Goal: Task Accomplishment & Management: Complete application form

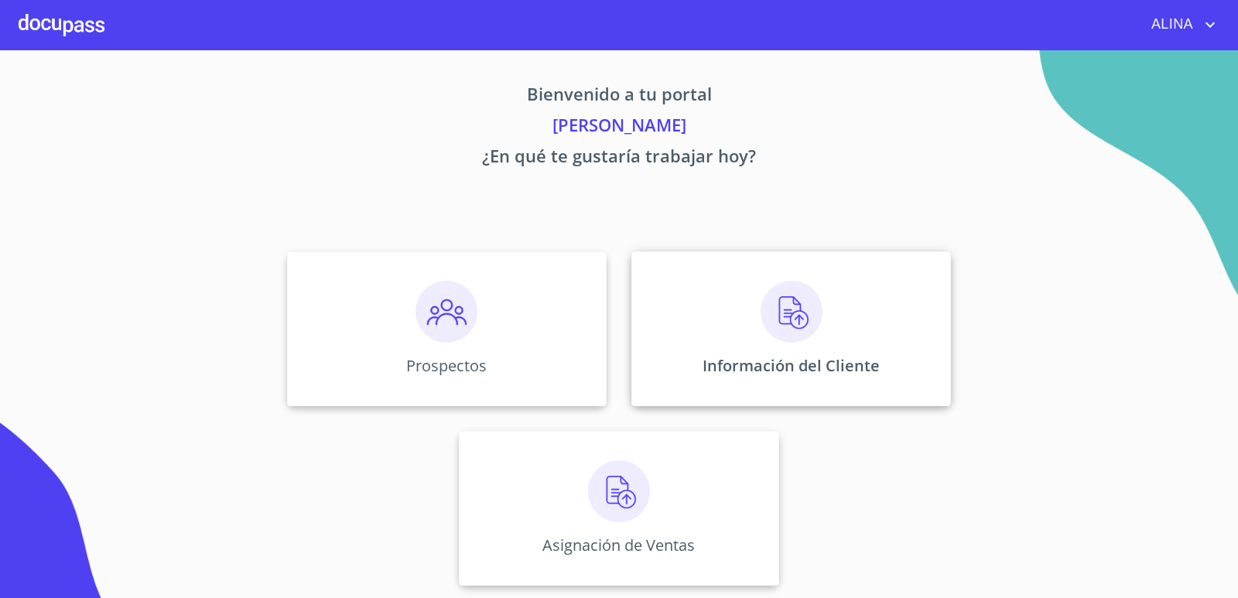
click at [746, 295] on div "Información del Cliente" at bounding box center [791, 328] width 320 height 155
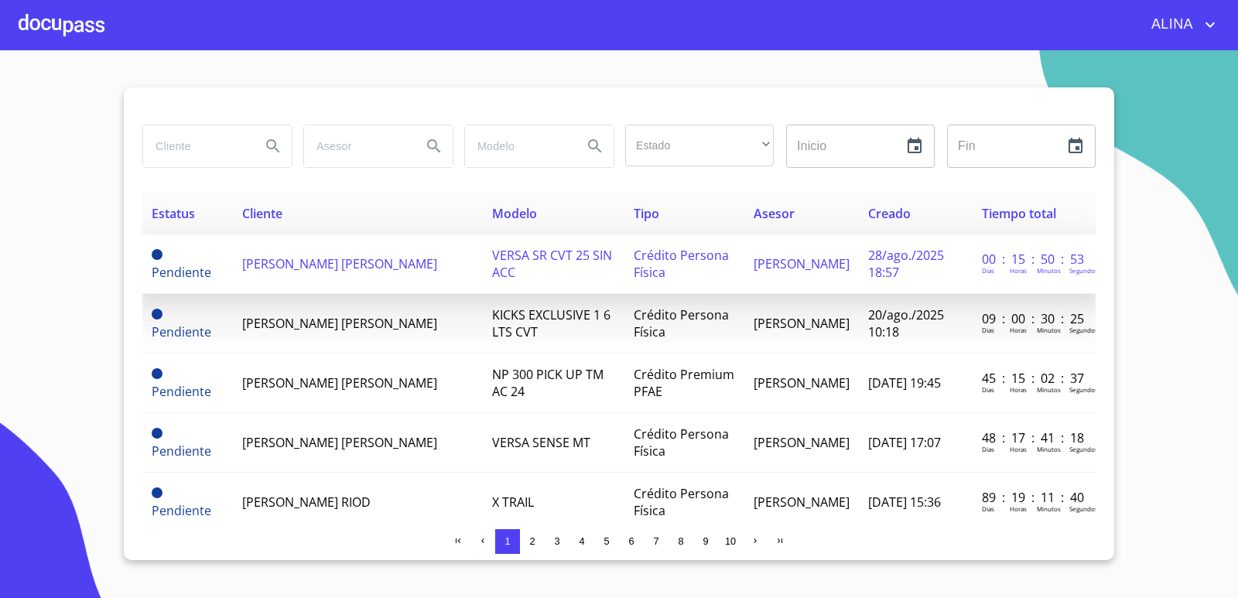
click at [283, 269] on span "[PERSON_NAME] [PERSON_NAME]" at bounding box center [339, 263] width 195 height 17
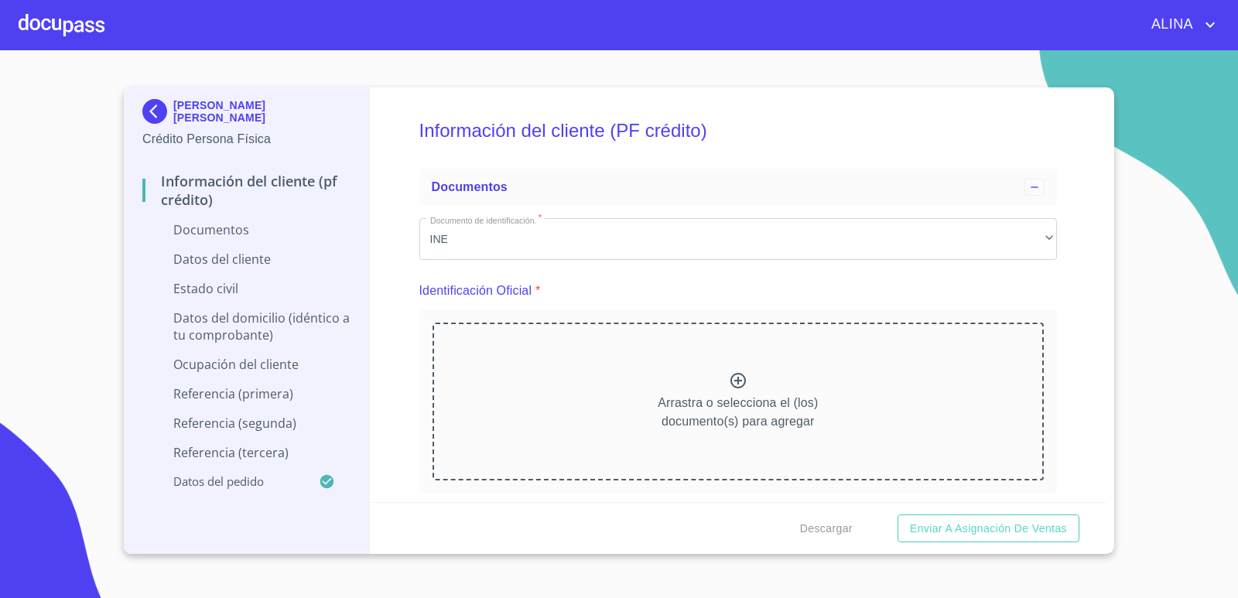
click at [730, 378] on icon at bounding box center [738, 380] width 19 height 19
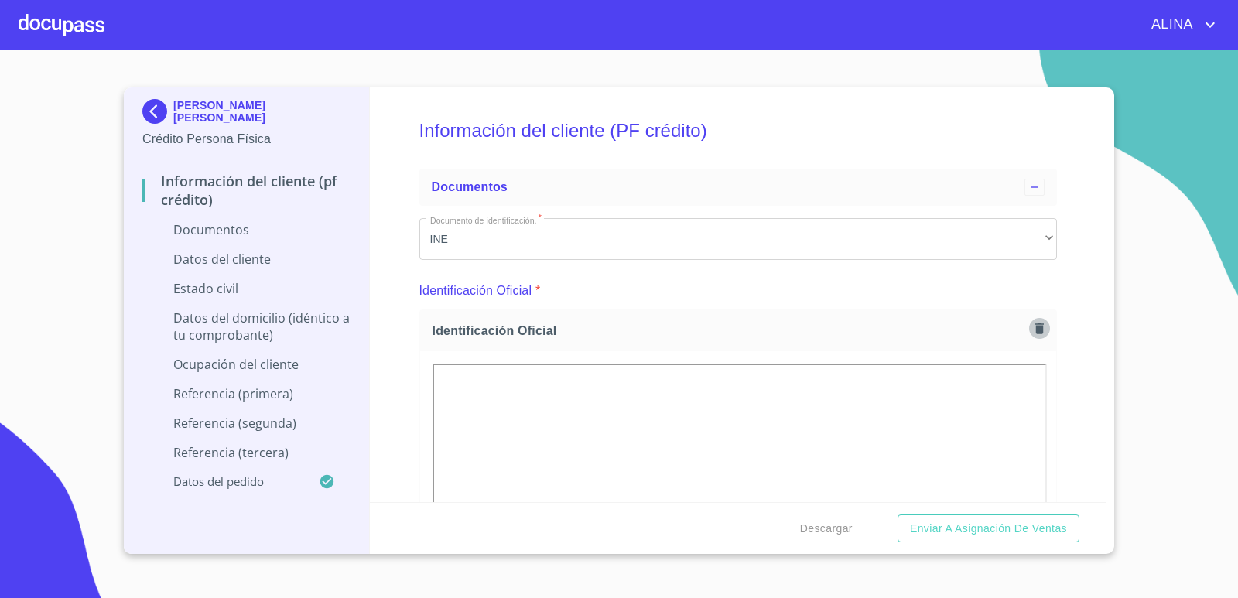
click at [1035, 330] on icon "button" at bounding box center [1039, 328] width 9 height 11
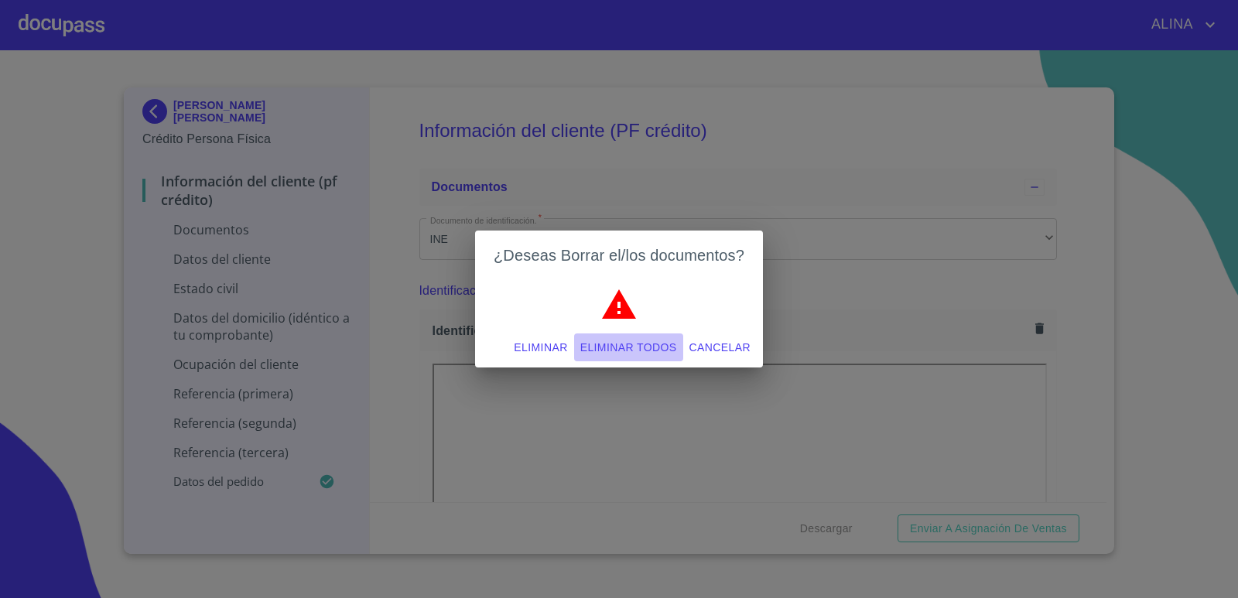
click at [634, 353] on span "Eliminar todos" at bounding box center [628, 347] width 97 height 19
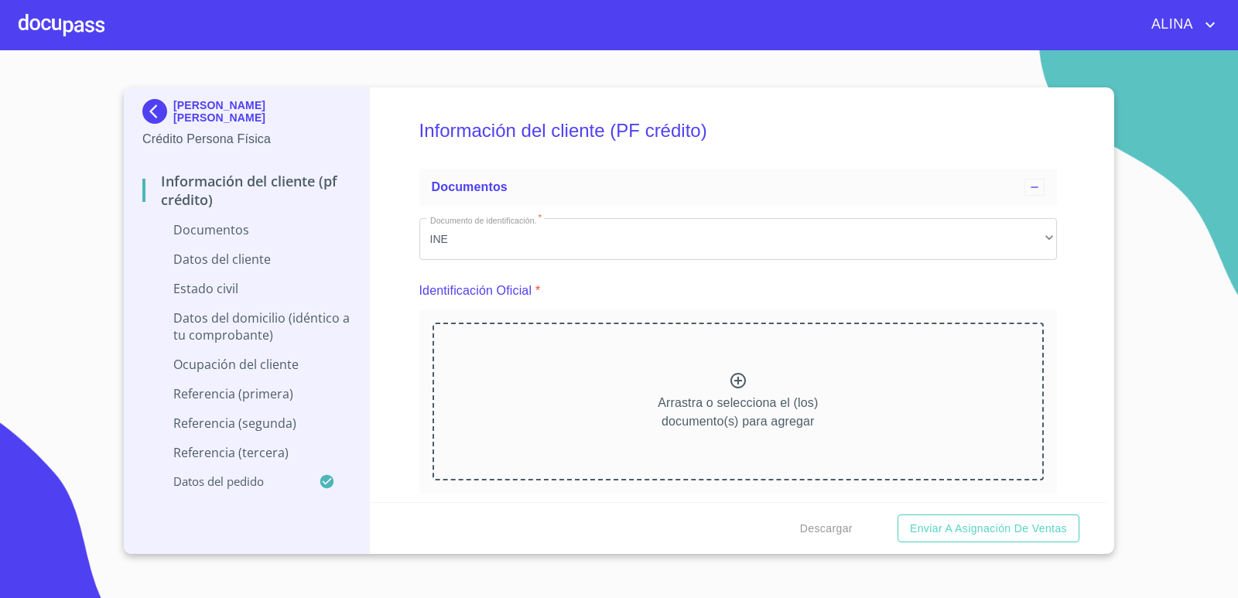
click at [730, 385] on icon at bounding box center [738, 380] width 19 height 19
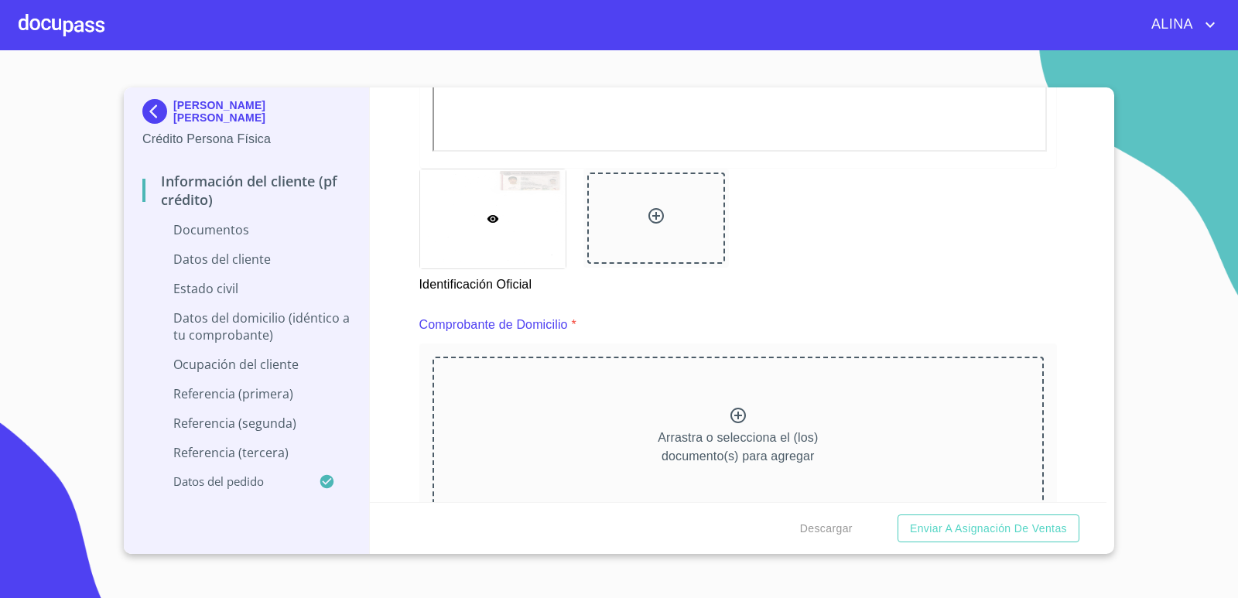
scroll to position [696, 0]
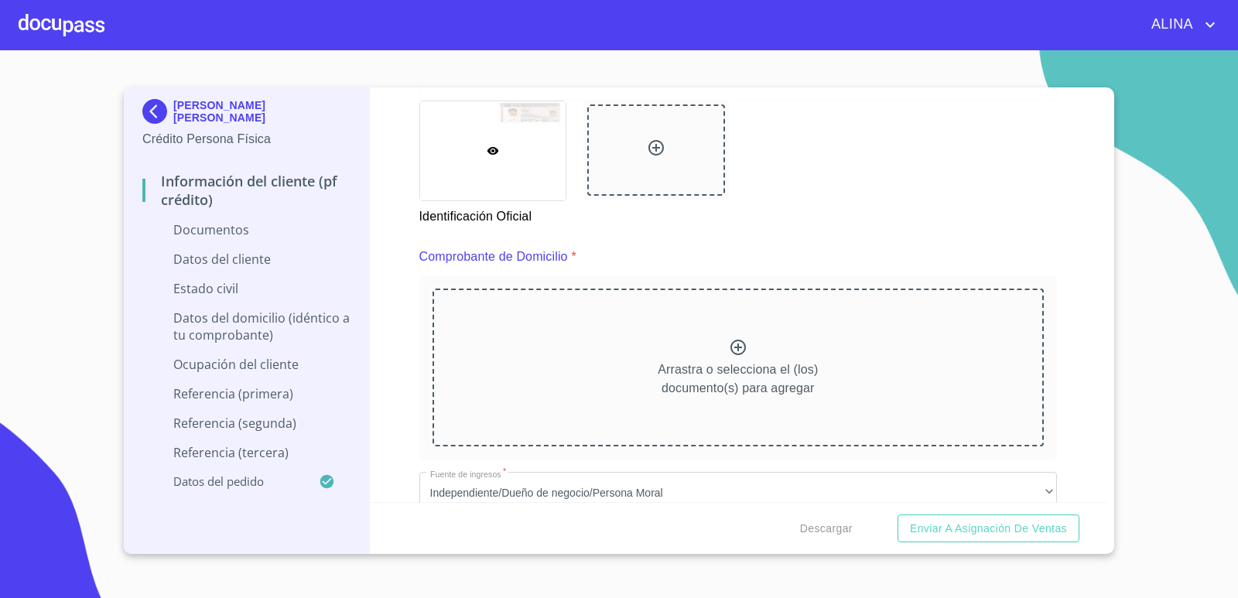
click at [67, 25] on div at bounding box center [62, 25] width 86 height 50
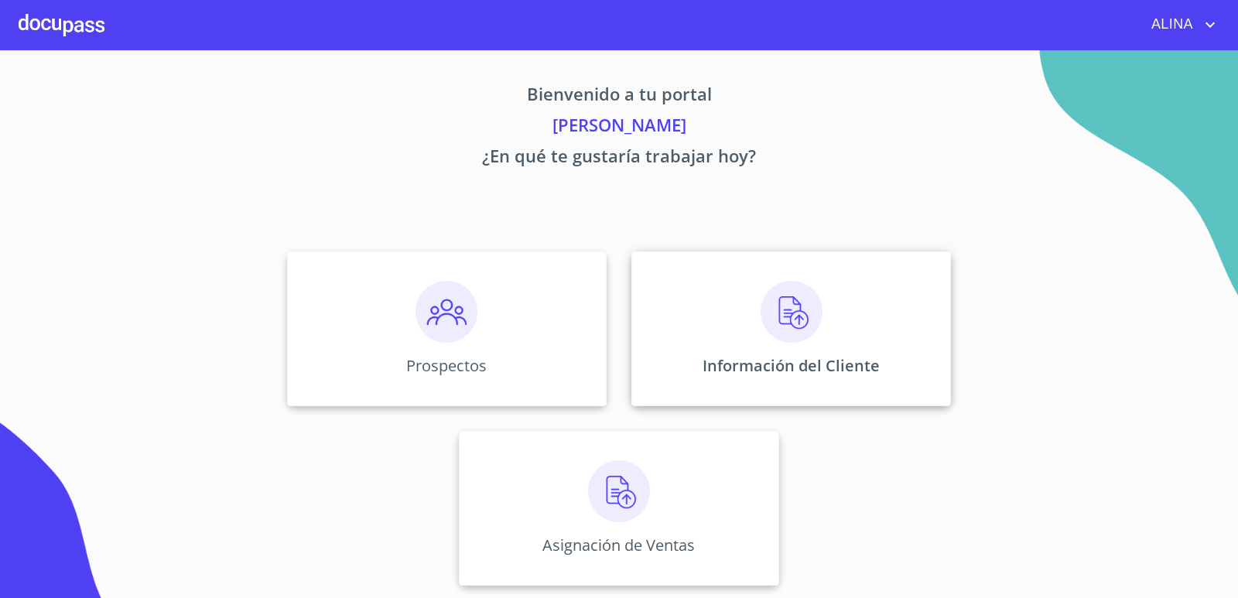
click at [679, 353] on div "Información del Cliente" at bounding box center [791, 328] width 320 height 155
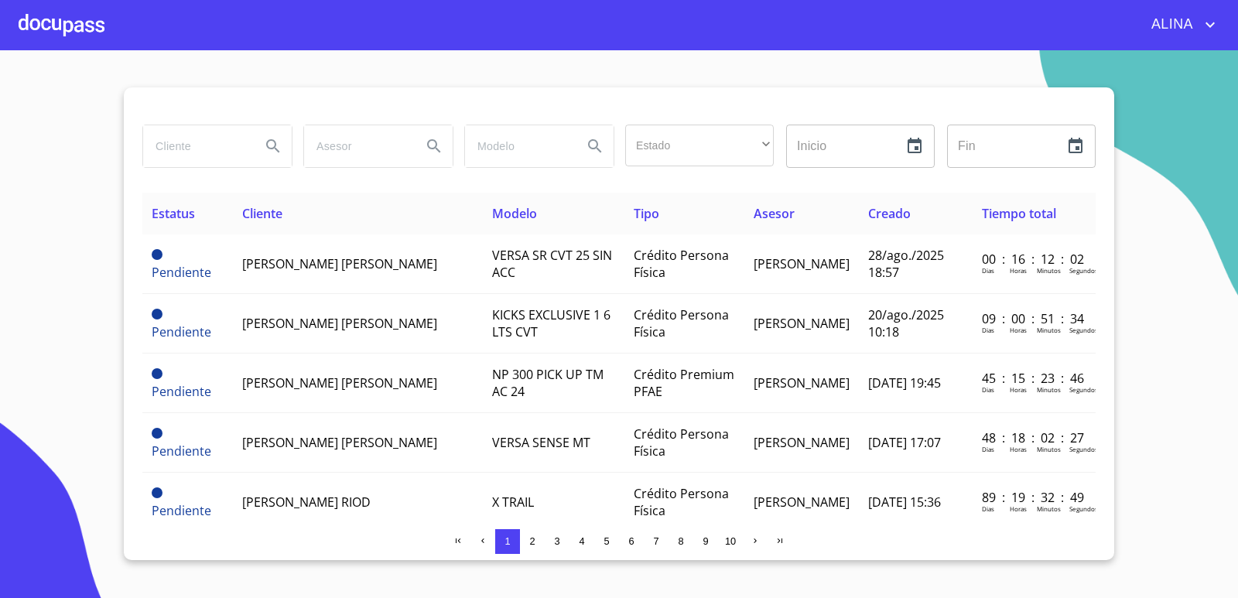
drag, startPoint x: 169, startPoint y: 127, endPoint x: 171, endPoint y: 143, distance: 16.4
click at [170, 139] on input "search" at bounding box center [195, 146] width 105 height 42
type input "MANGUERAS METALICAS"
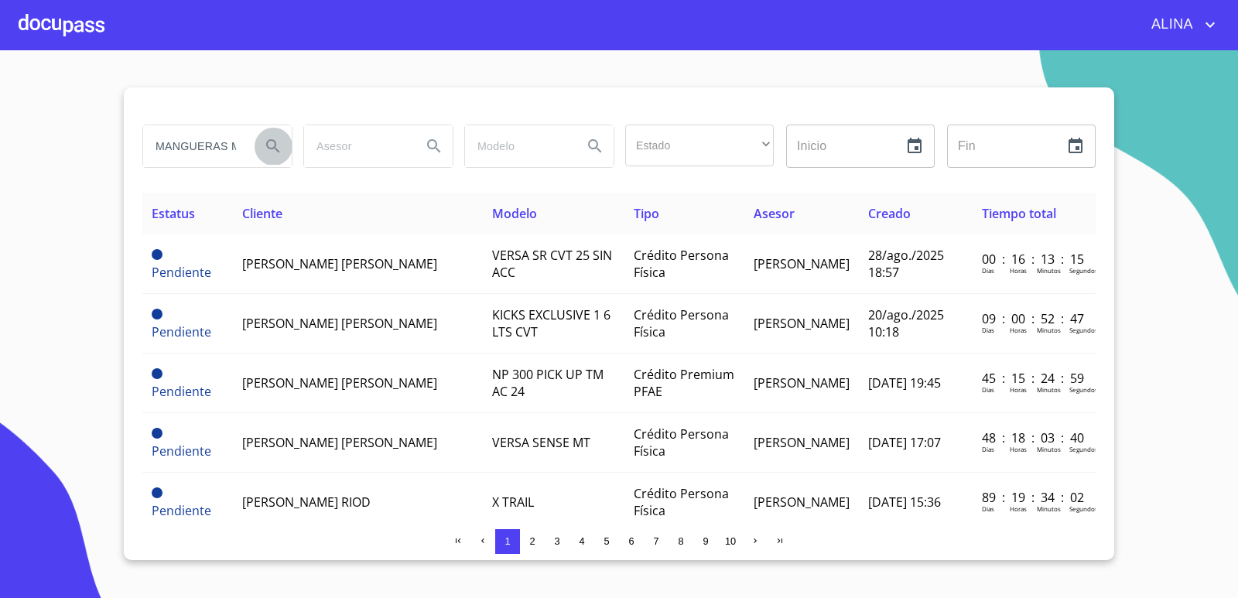
click at [268, 151] on icon "Search" at bounding box center [273, 146] width 19 height 19
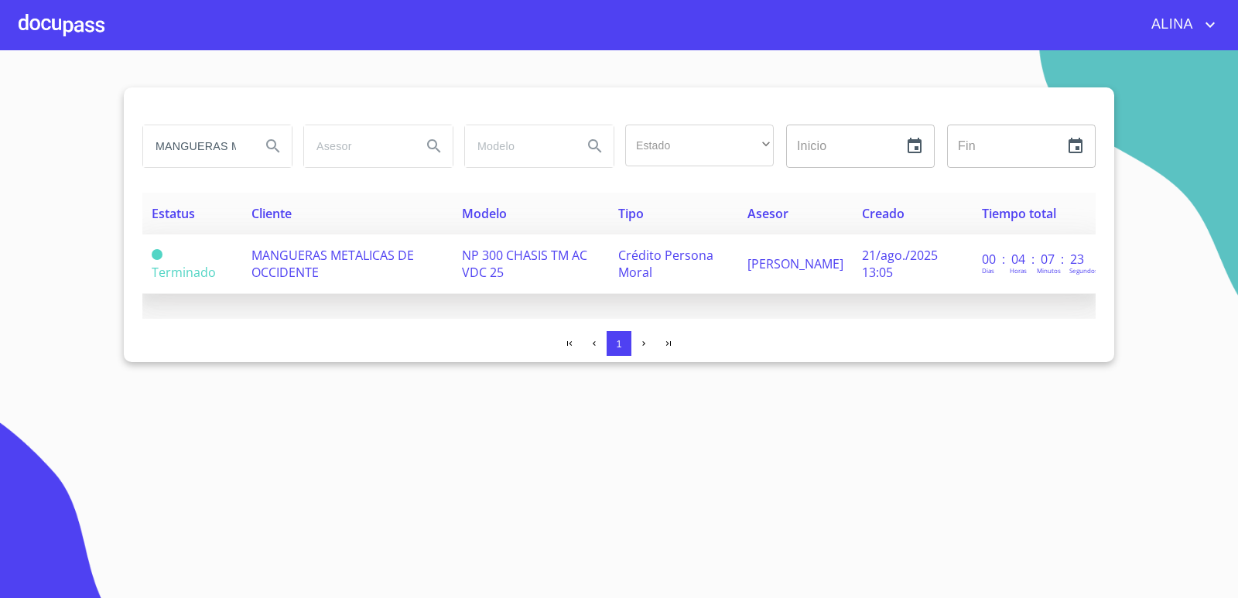
click at [299, 262] on span "MANGUERAS METALICAS DE OCCIDENTE" at bounding box center [332, 264] width 162 height 34
